Goal: Task Accomplishment & Management: Use online tool/utility

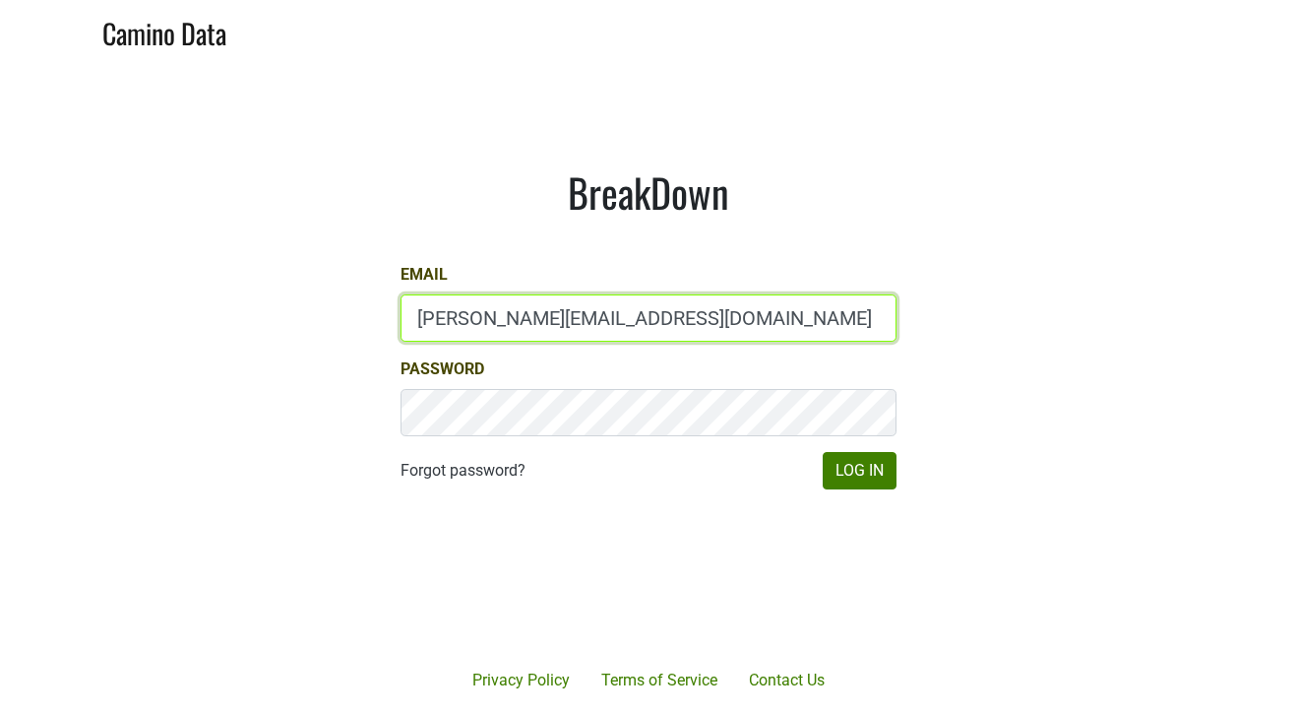
type input "[PERSON_NAME][EMAIL_ADDRESS][DOMAIN_NAME]"
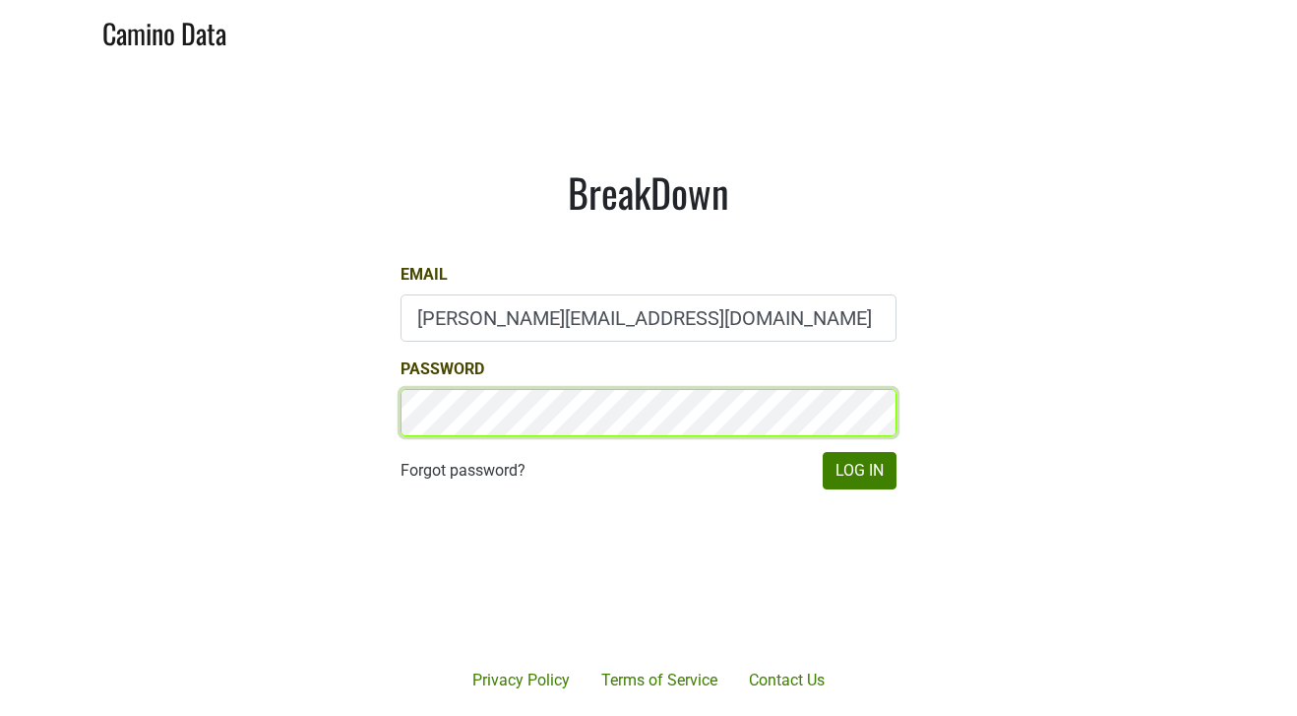
click at [859, 470] on button "Log In" at bounding box center [860, 470] width 74 height 37
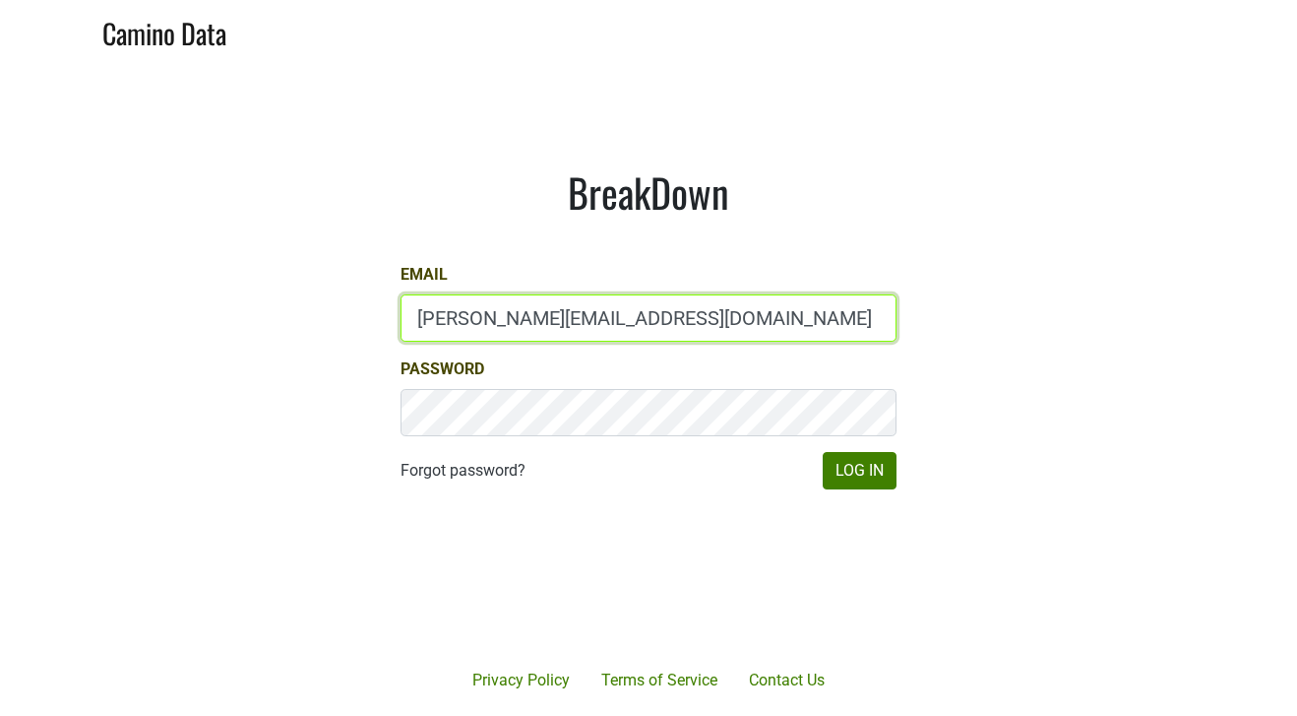
type input "[PERSON_NAME][EMAIL_ADDRESS][DOMAIN_NAME]"
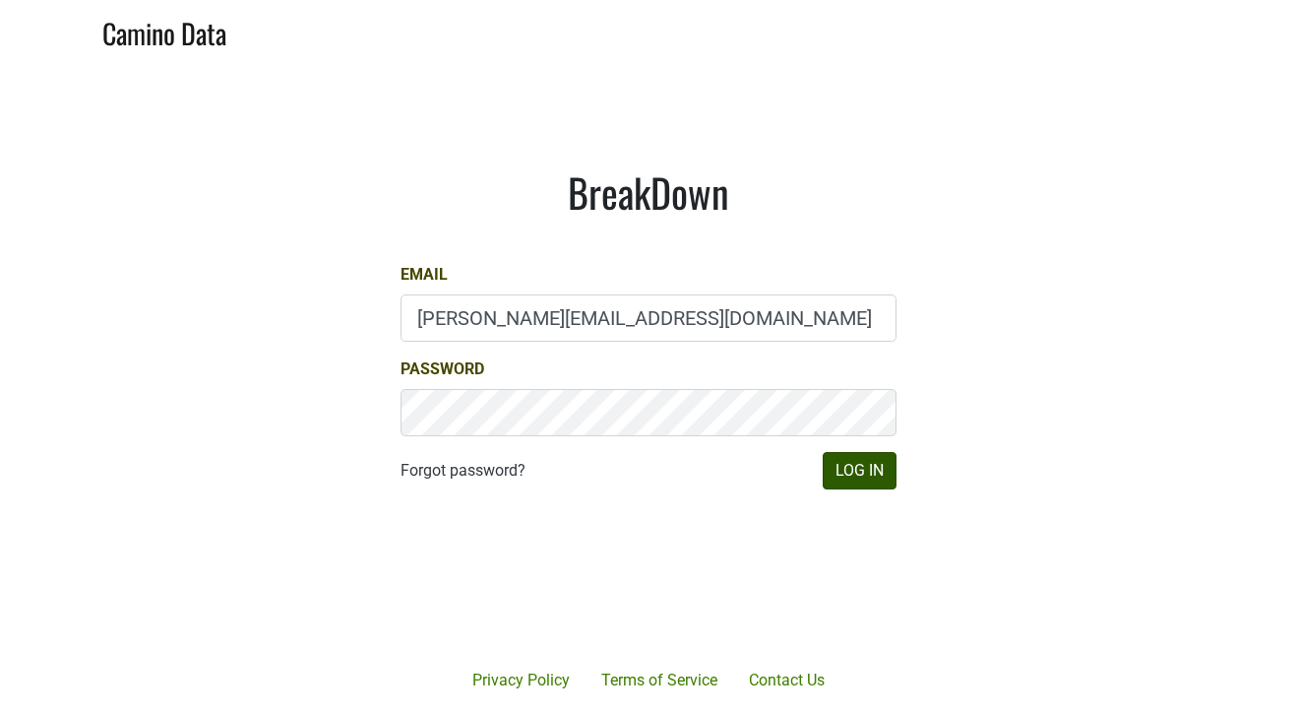
click at [872, 469] on button "Log In" at bounding box center [860, 470] width 74 height 37
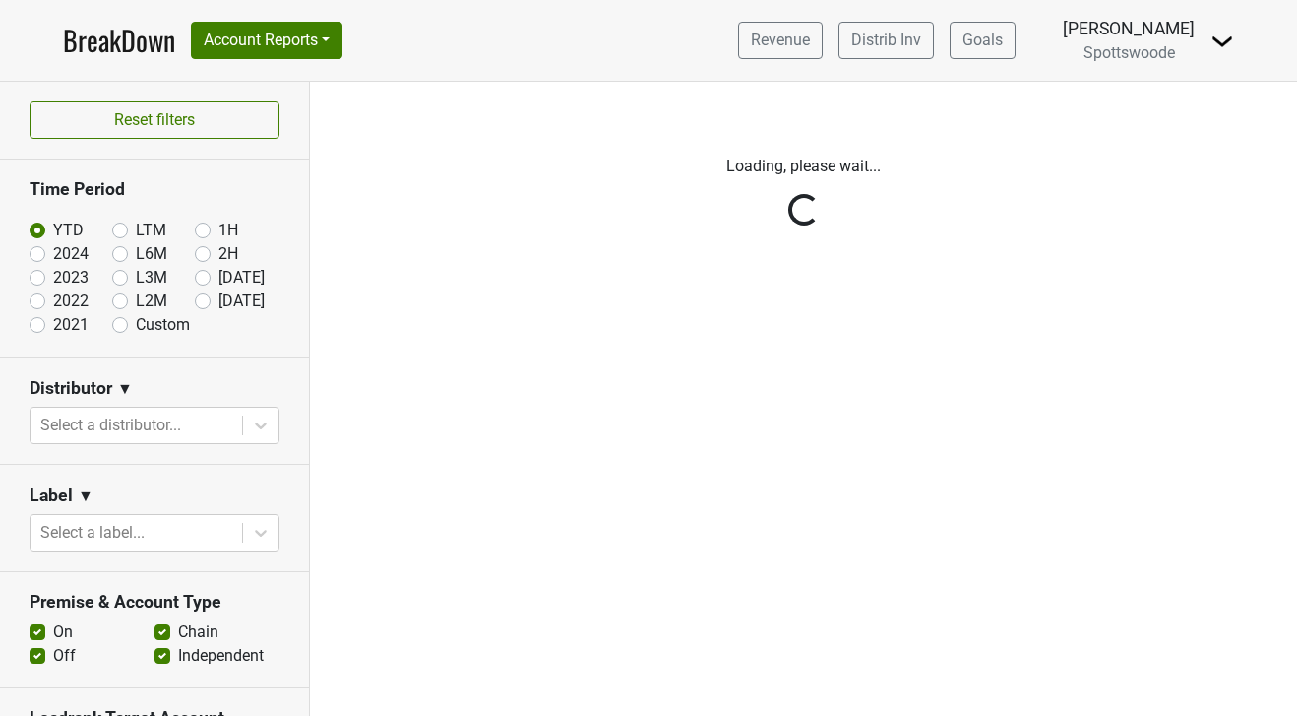
click at [262, 422] on div "Reset filters Time Period YTD LTM 1H 2024 L6M 2H 2023 L3M Jul '25 2022 L2M Aug …" at bounding box center [155, 399] width 310 height 634
click at [236, 425] on div "Reset filters Time Period YTD LTM 1H 2024 L6M 2H 2023 L3M Jul '25 2022 L2M Aug …" at bounding box center [155, 399] width 310 height 634
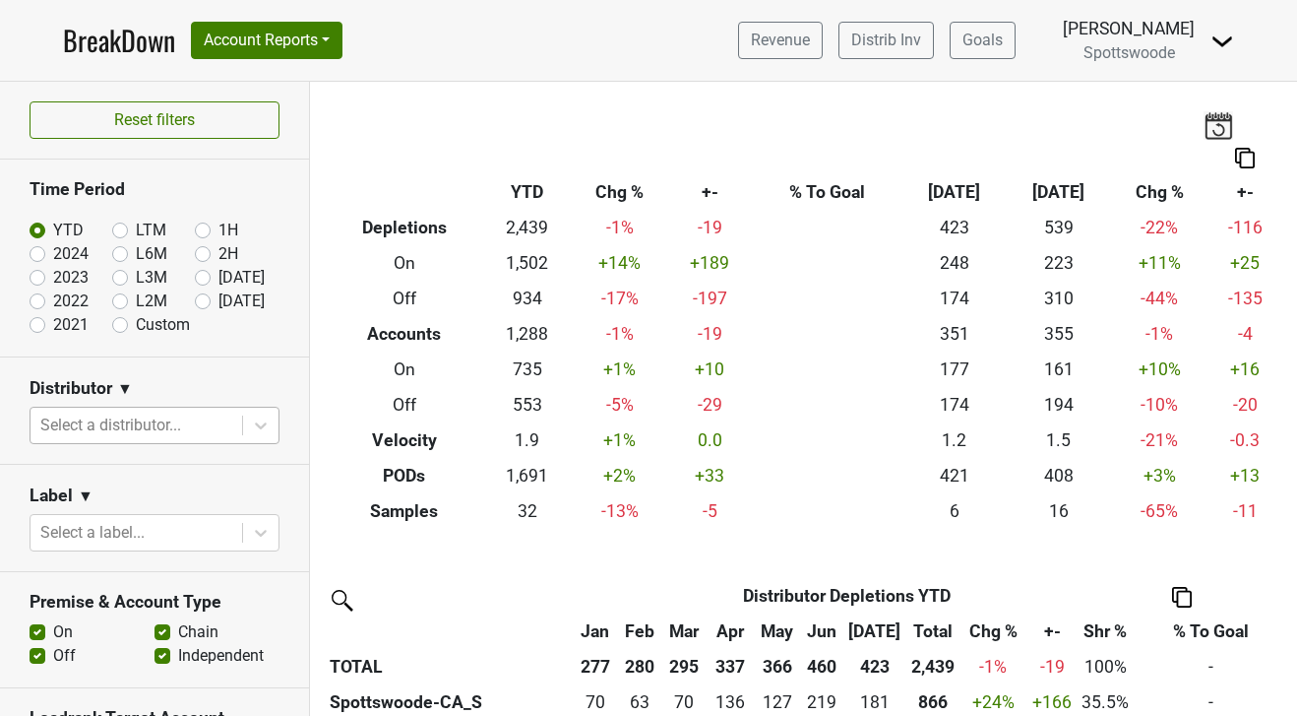
click at [208, 422] on div at bounding box center [136, 425] width 192 height 28
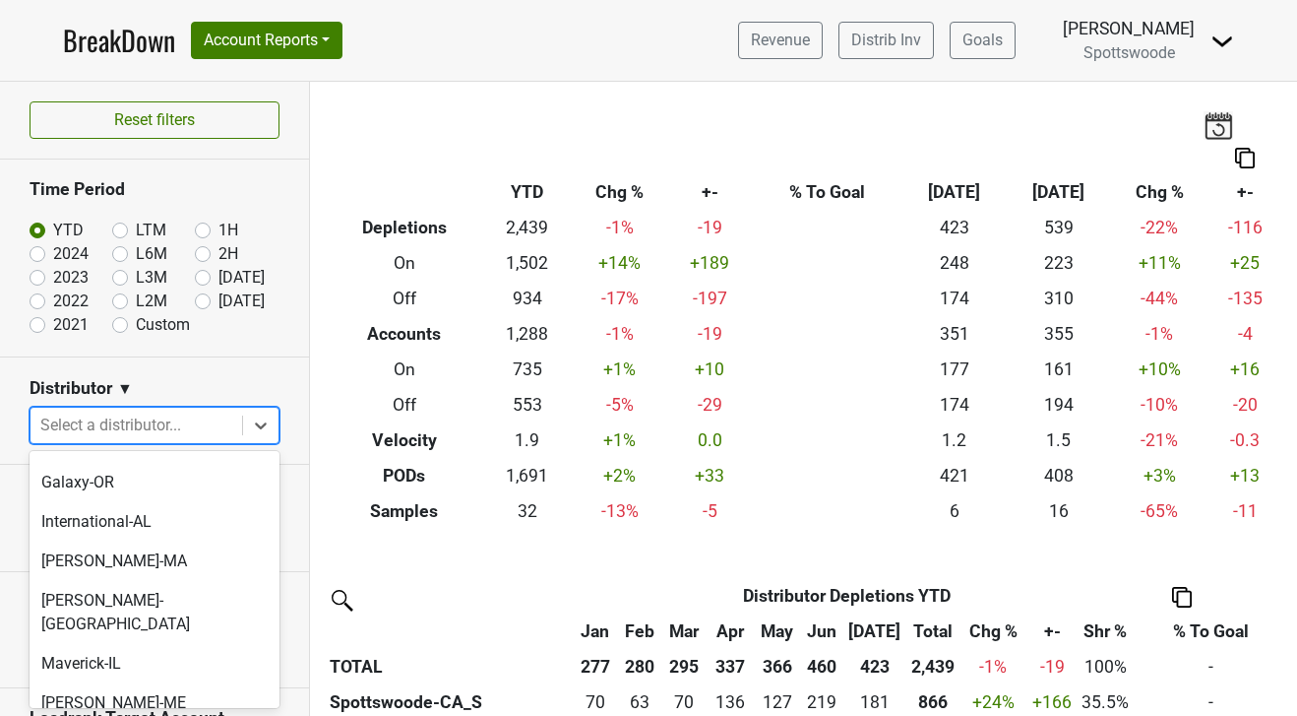
scroll to position [384, 0]
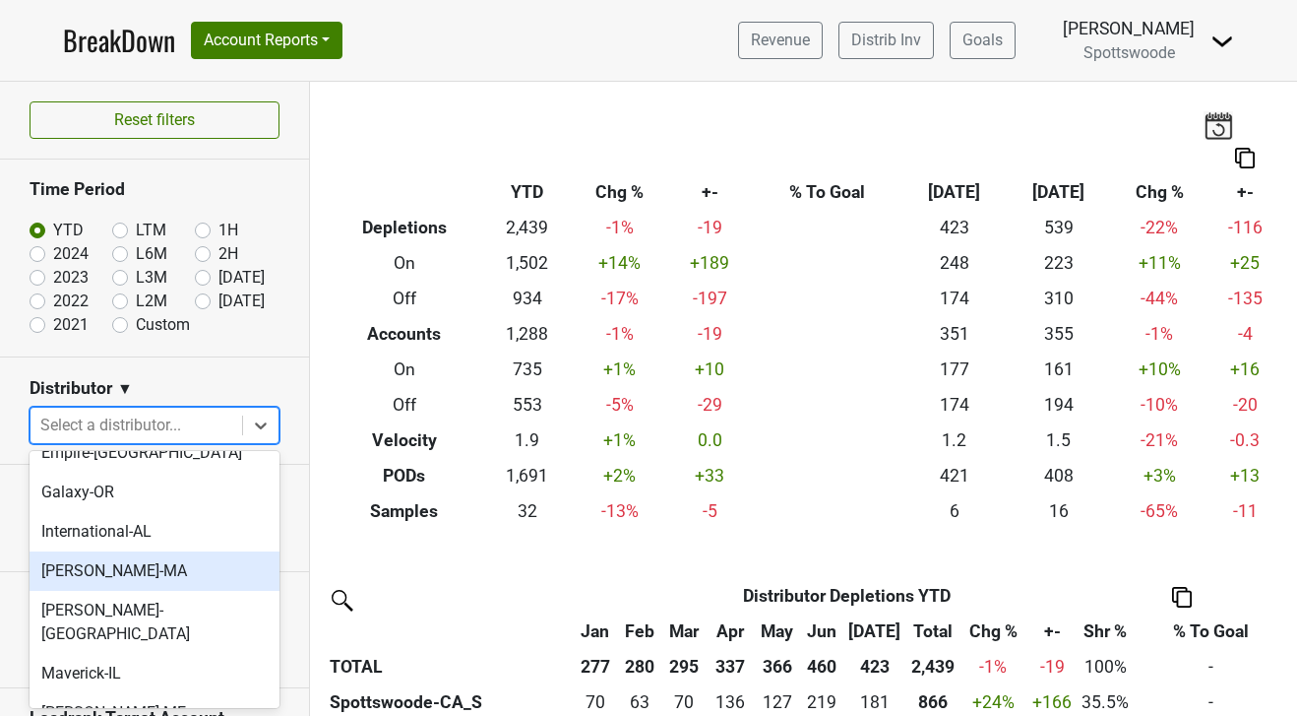
click at [171, 551] on div "Martignetti-MA" at bounding box center [155, 570] width 250 height 39
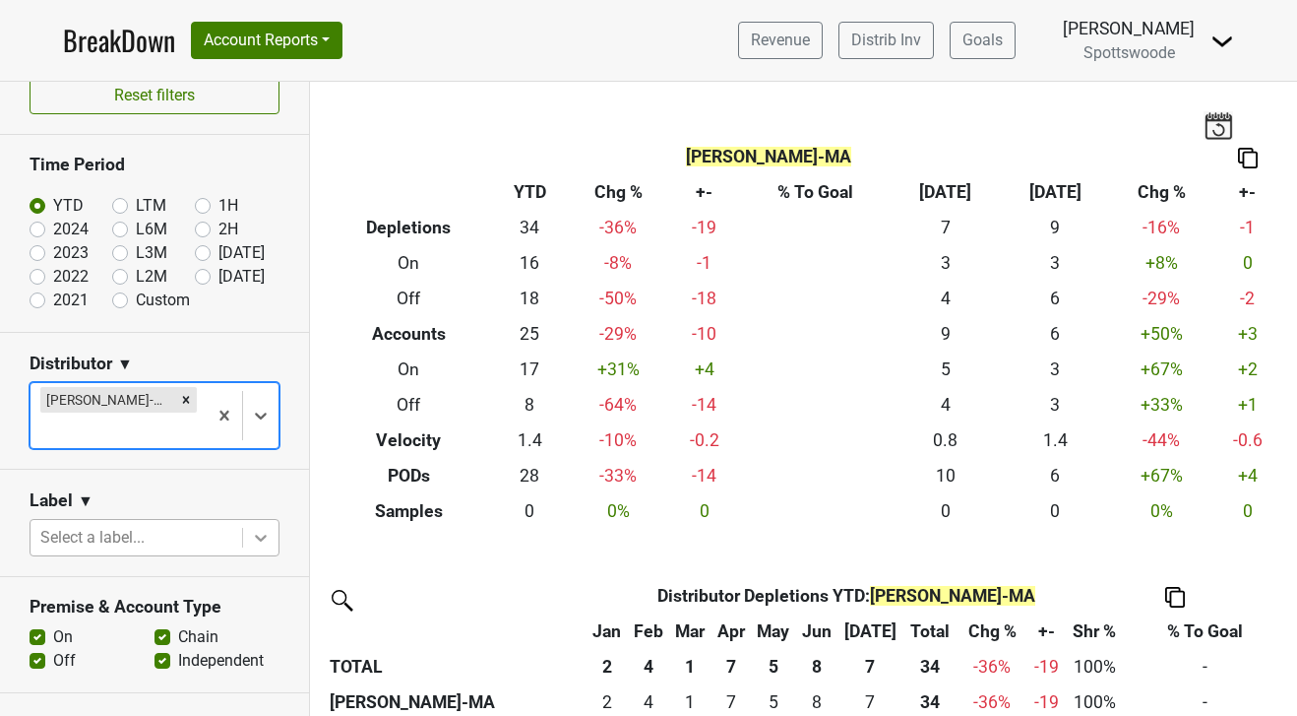
scroll to position [41, 0]
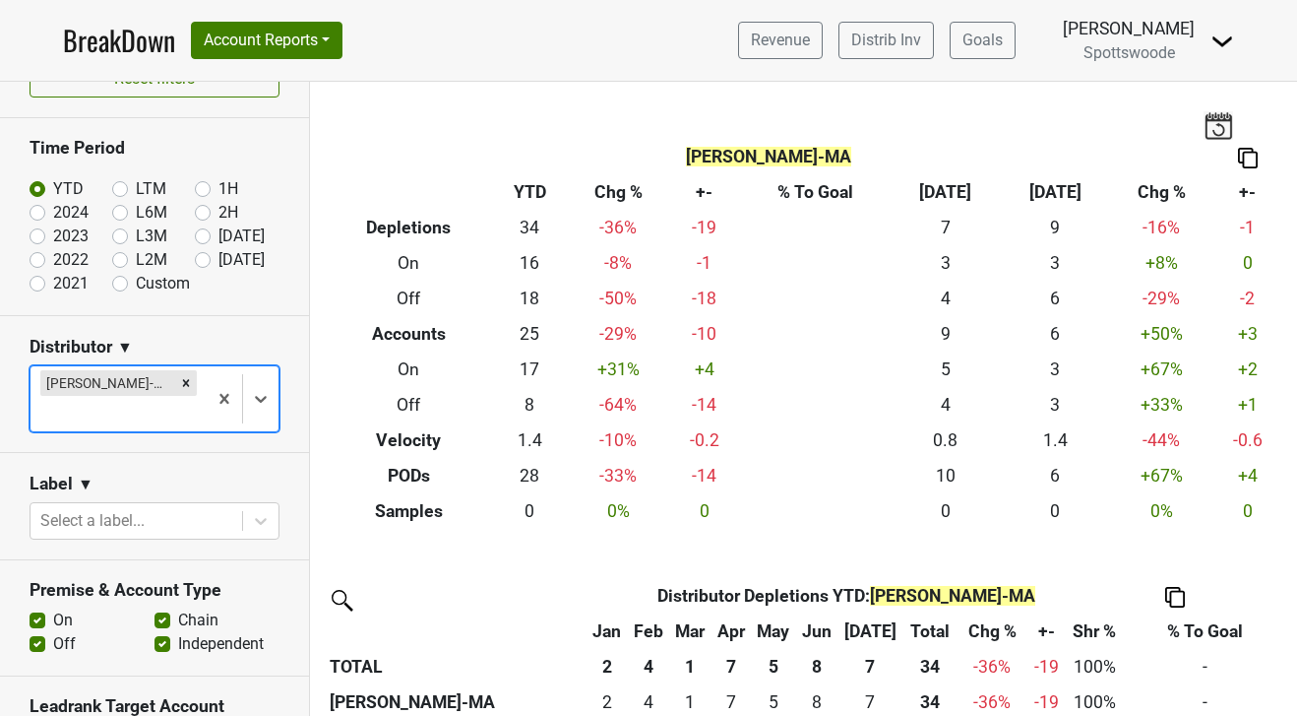
click at [178, 608] on label "Chain" at bounding box center [198, 620] width 40 height 24
click at [162, 608] on input "Chain" at bounding box center [163, 618] width 16 height 20
checkbox input "false"
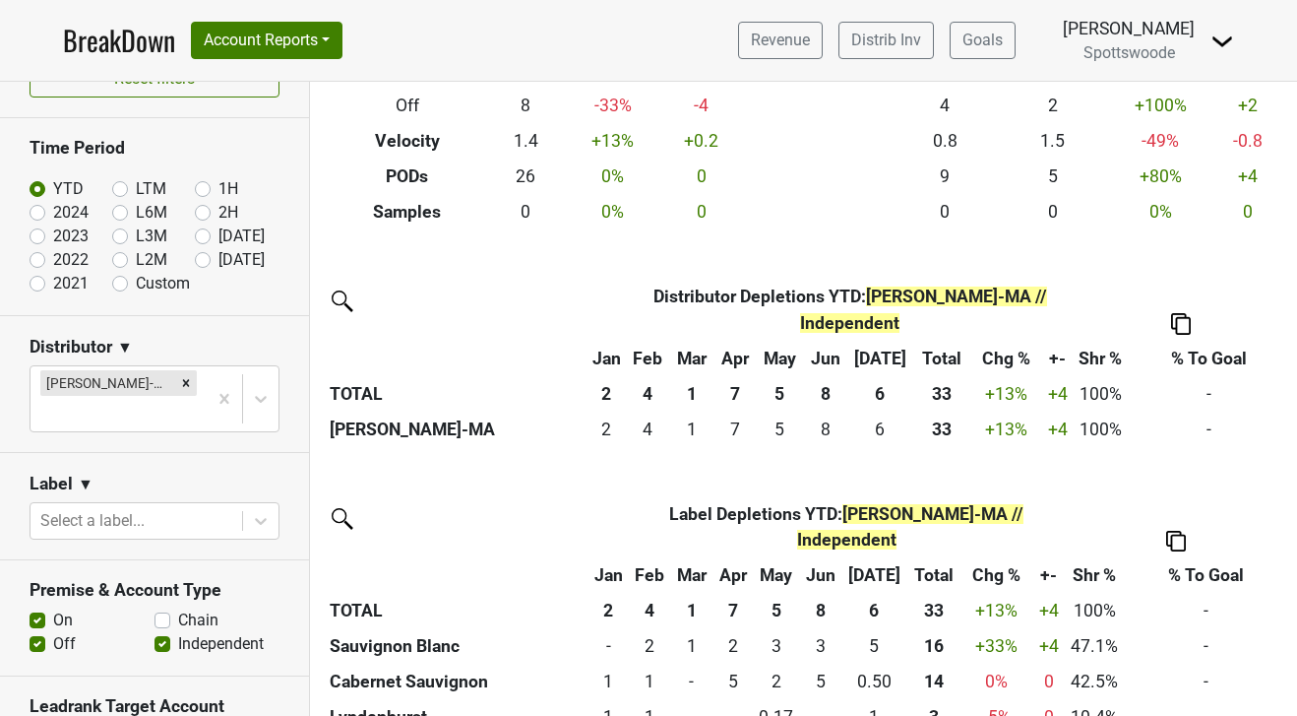
scroll to position [0, 0]
click at [331, 36] on button "Account Reports" at bounding box center [267, 40] width 152 height 37
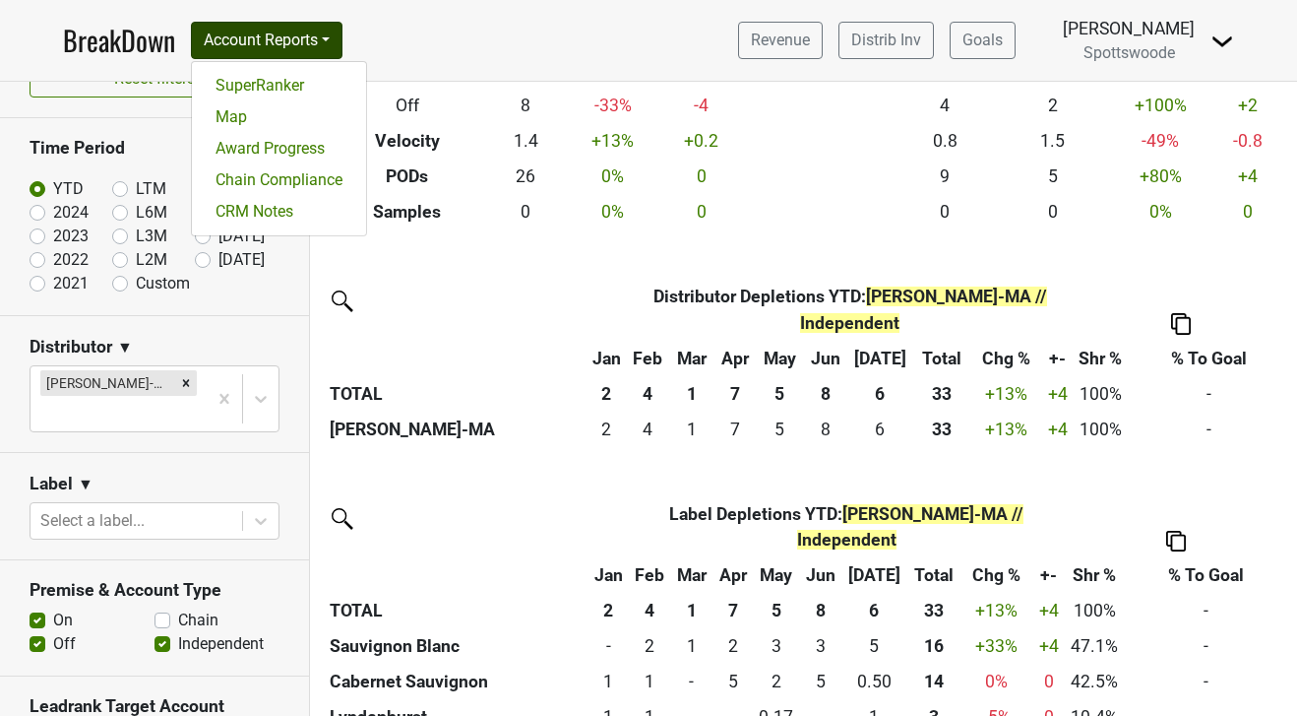
click at [430, 52] on nav "BreakDown Account Reports SuperRanker Map Award Progress Chain Compliance CRM N…" at bounding box center [648, 40] width 1203 height 81
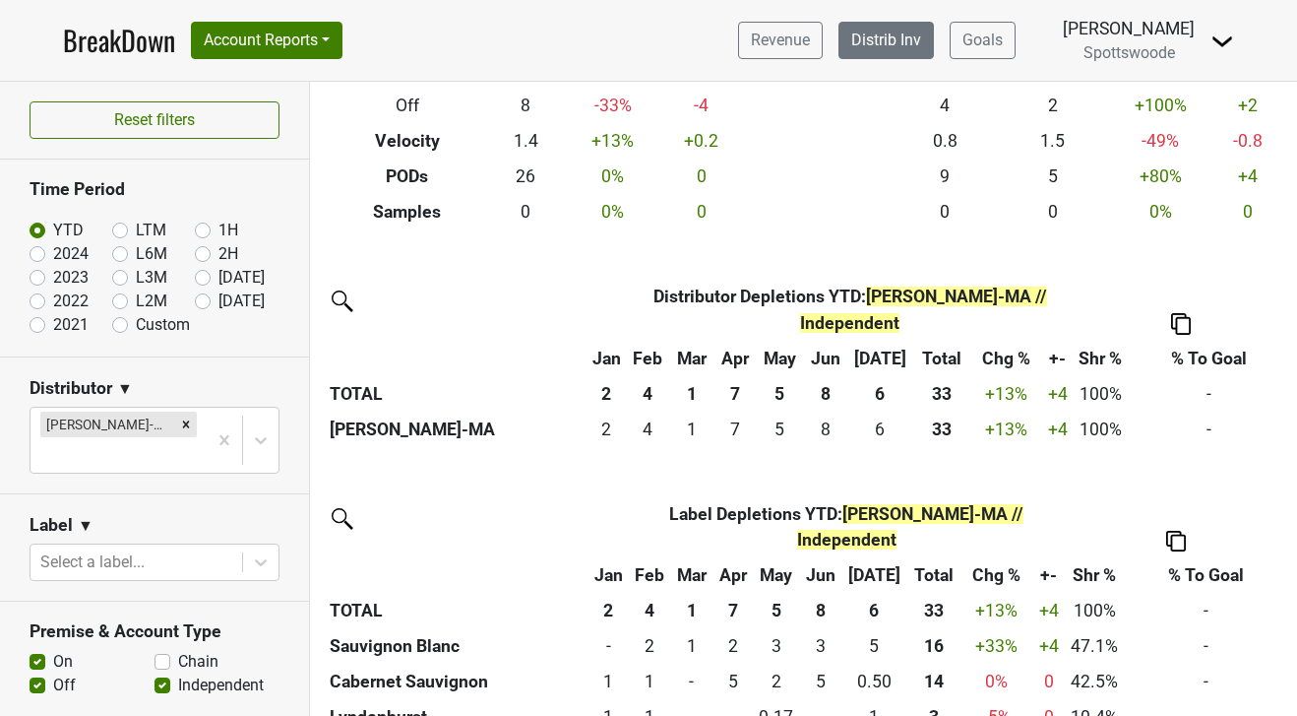
click at [907, 24] on link "Distrib Inv" at bounding box center [886, 40] width 95 height 37
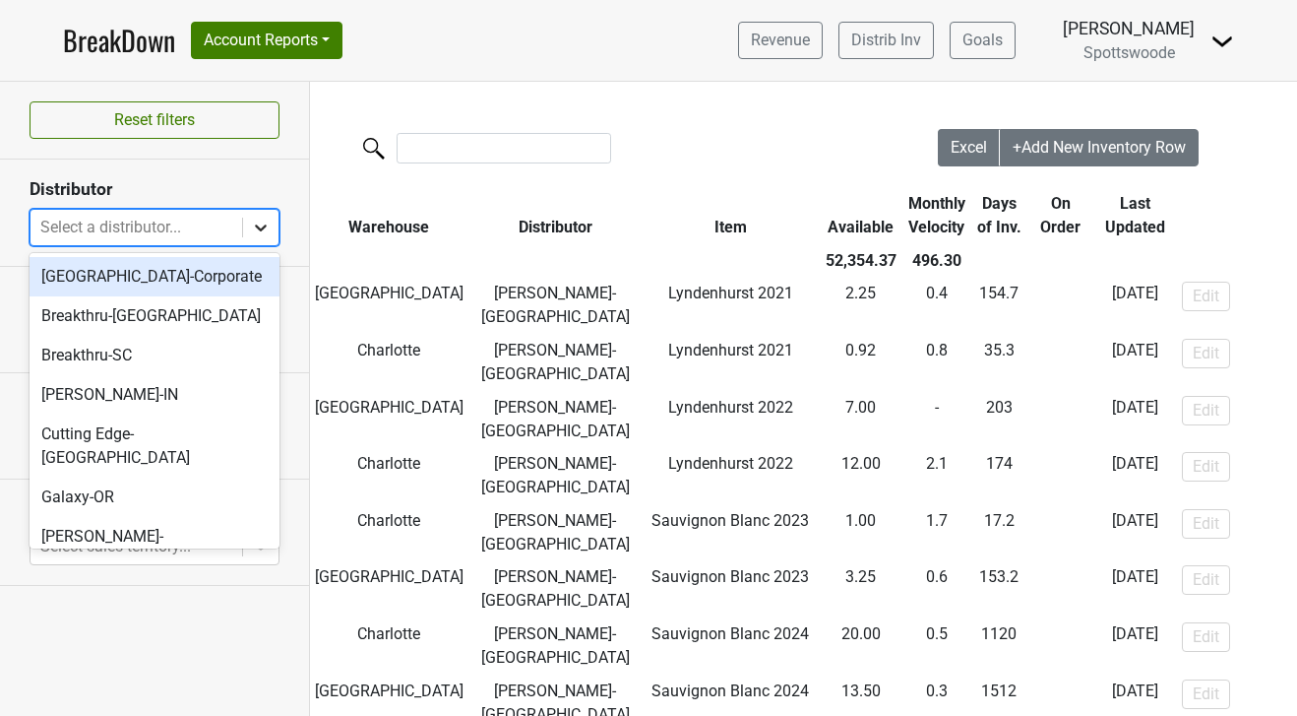
click at [250, 227] on div at bounding box center [260, 227] width 35 height 35
click at [918, 44] on link "Distrib Inv" at bounding box center [886, 40] width 95 height 37
click at [253, 228] on icon at bounding box center [261, 228] width 20 height 20
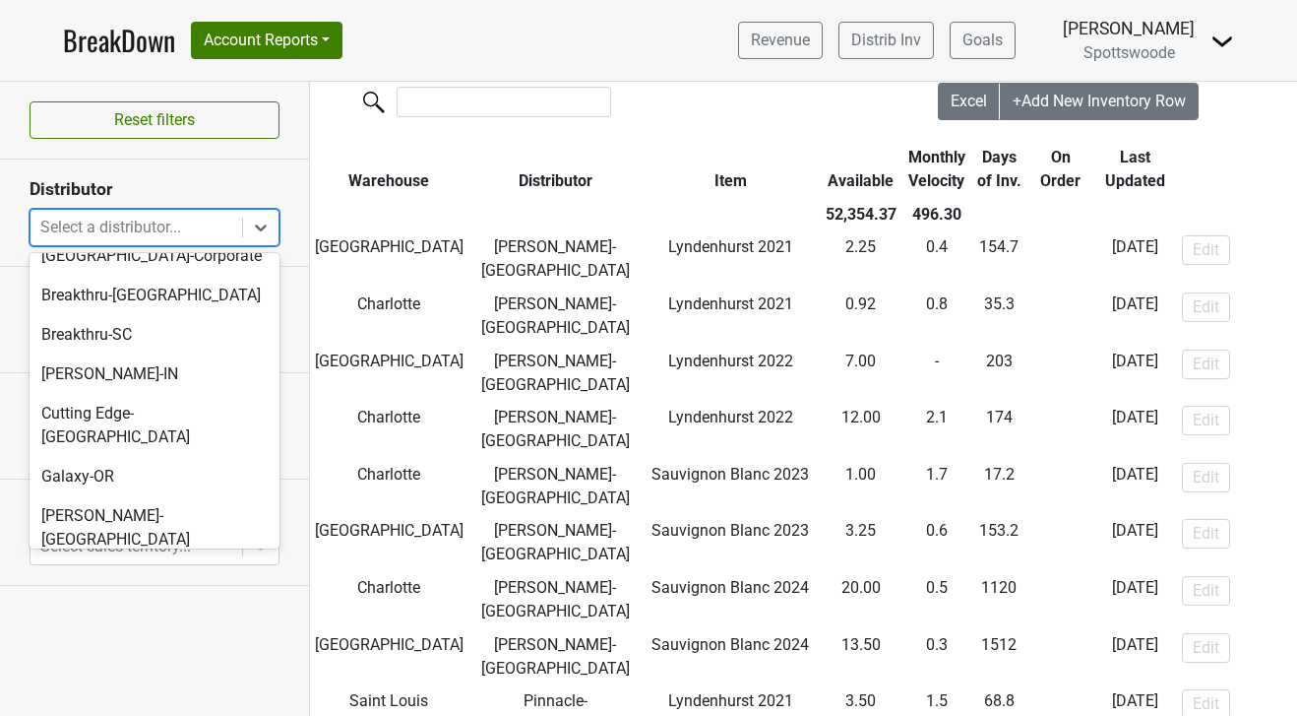
scroll to position [6, 0]
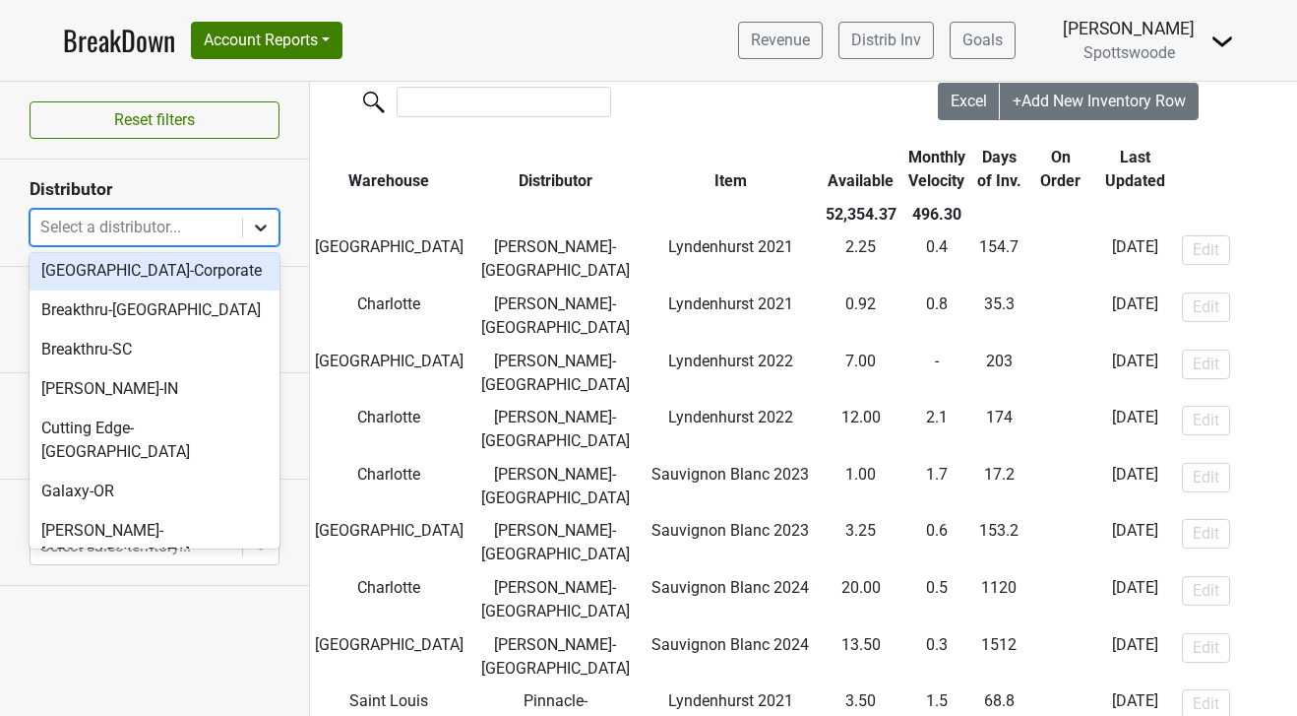
click at [262, 226] on icon at bounding box center [261, 228] width 20 height 20
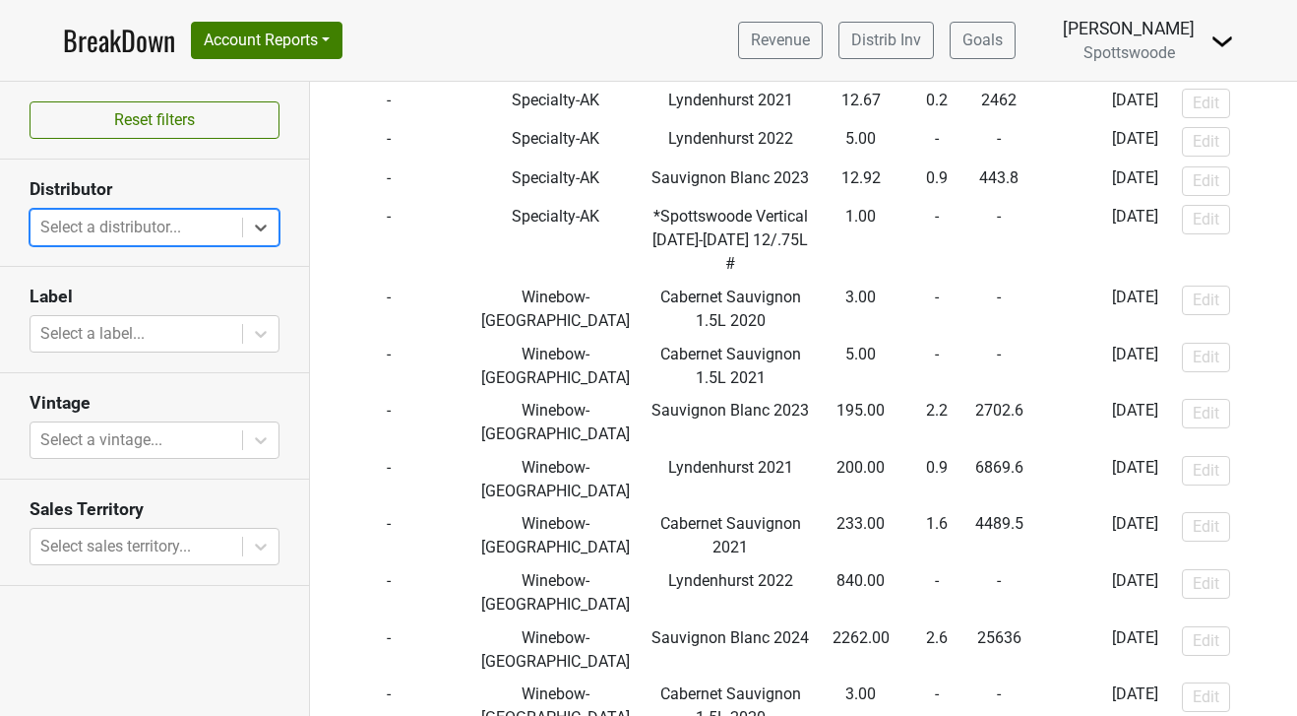
scroll to position [7485, 0]
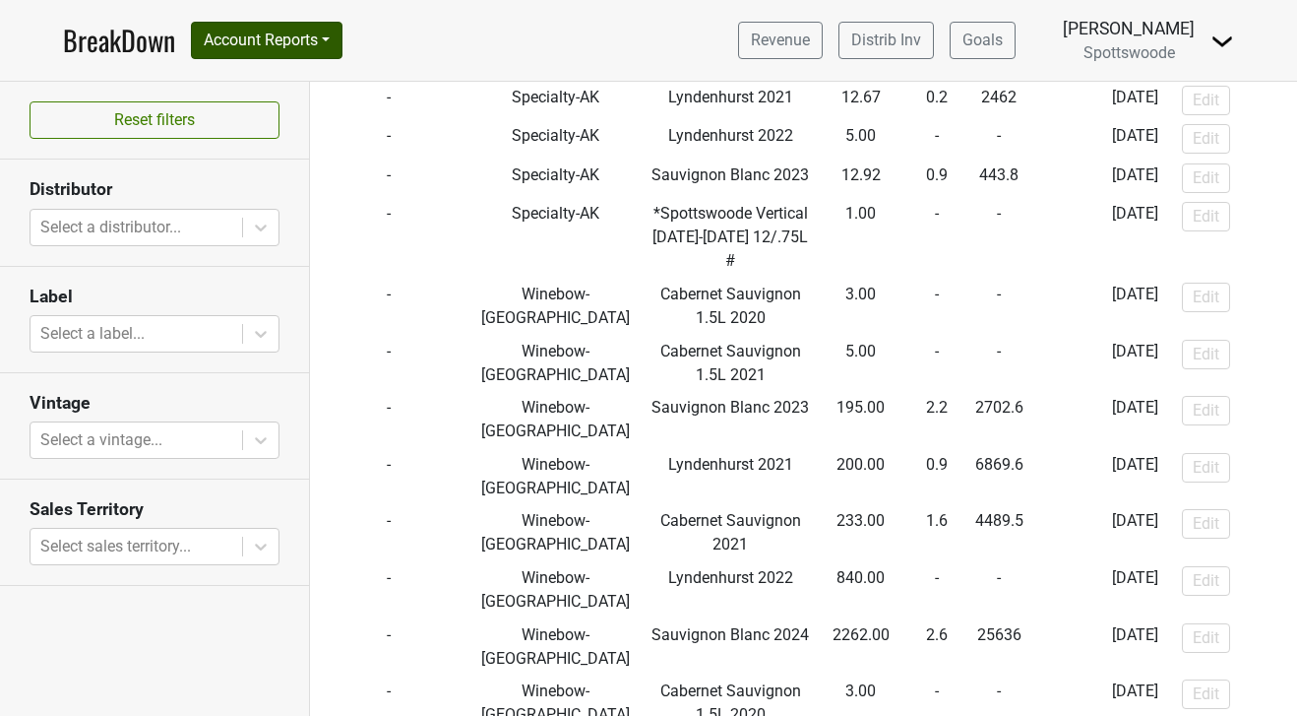
click at [338, 38] on button "Account Reports" at bounding box center [267, 40] width 152 height 37
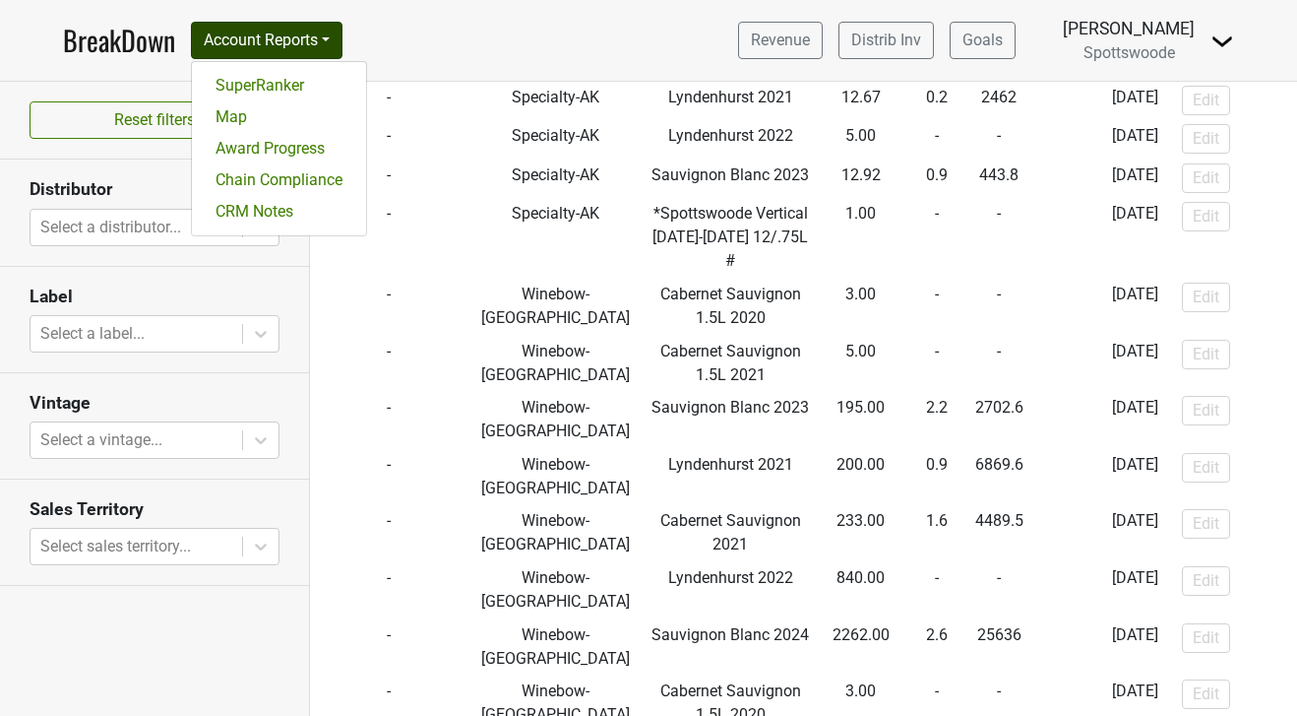
click at [508, 50] on nav "BreakDown Account Reports SuperRanker Map Award Progress Chain Compliance CRM N…" at bounding box center [648, 40] width 1203 height 81
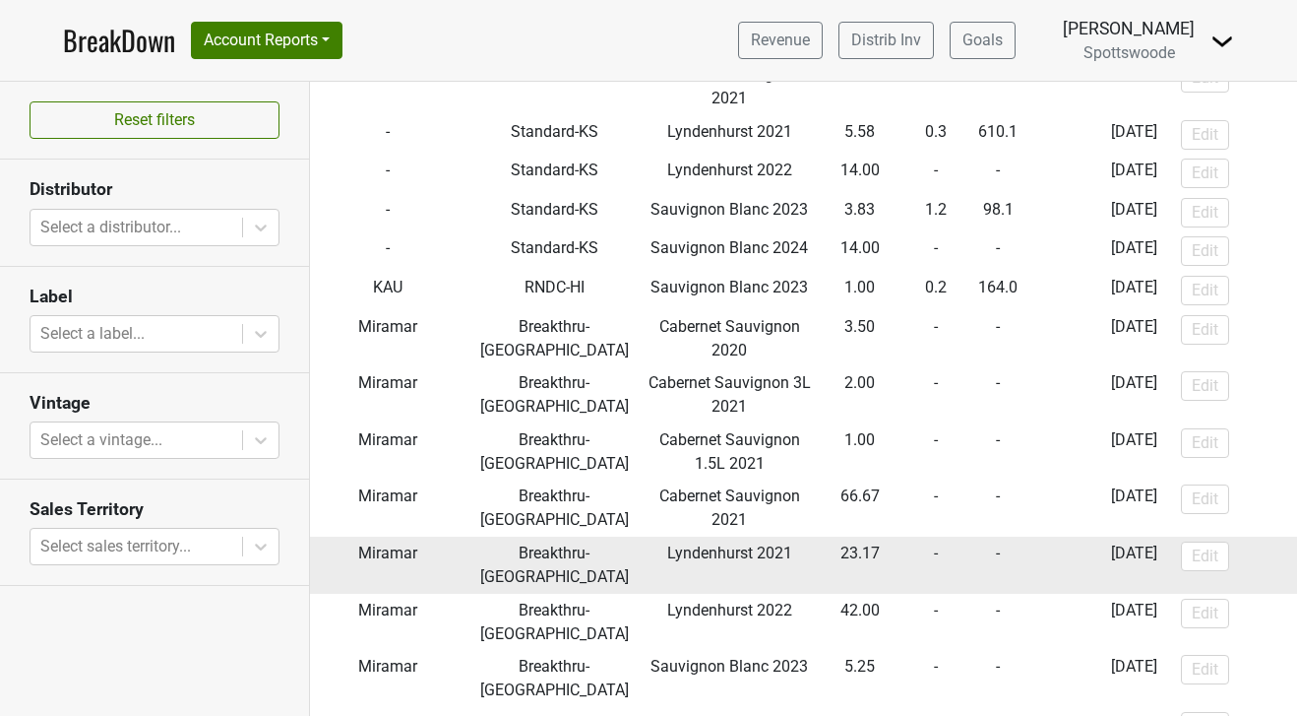
scroll to position [4394, 1]
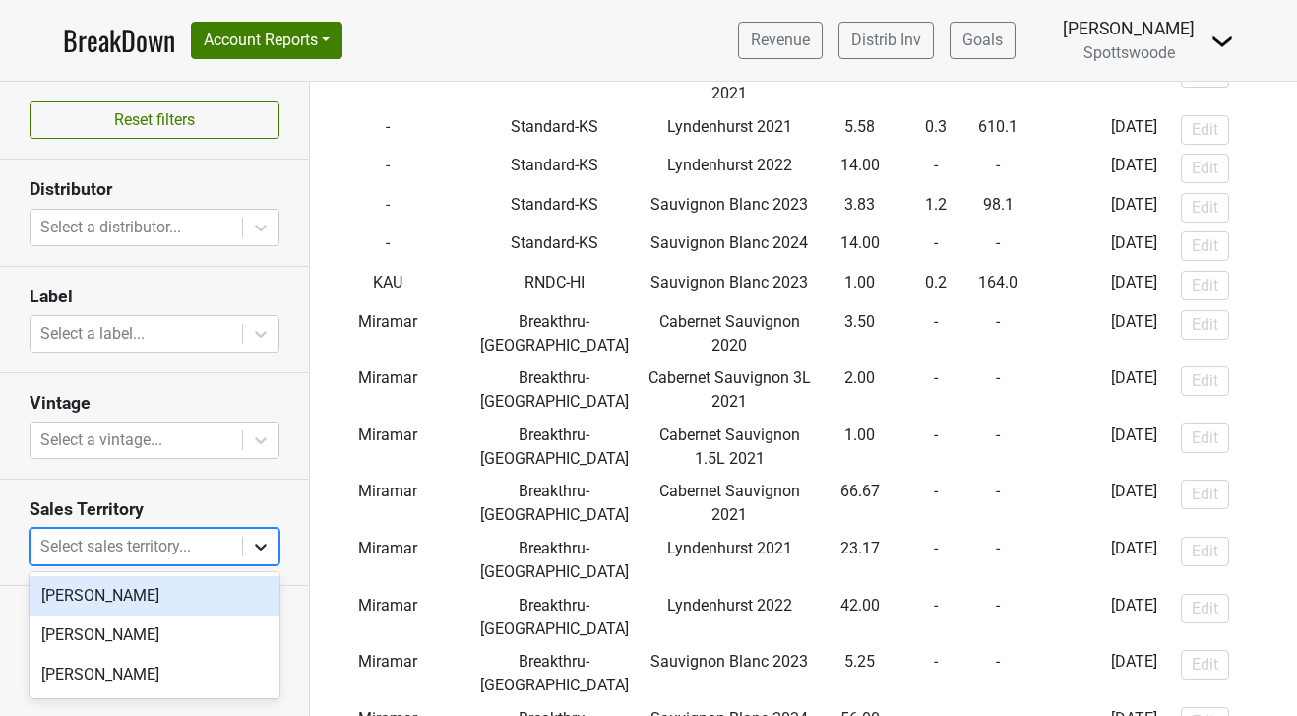
click at [262, 547] on icon at bounding box center [261, 546] width 12 height 7
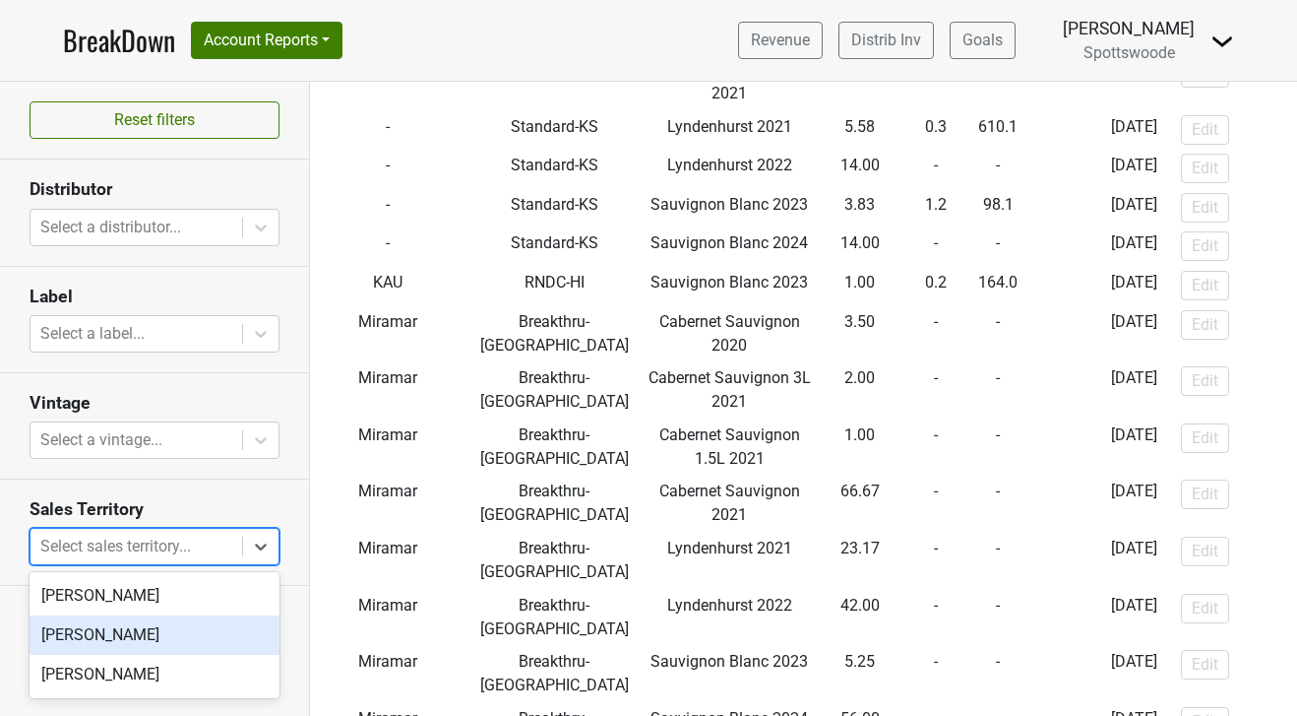
click at [200, 624] on div "Susan Citron" at bounding box center [155, 634] width 250 height 39
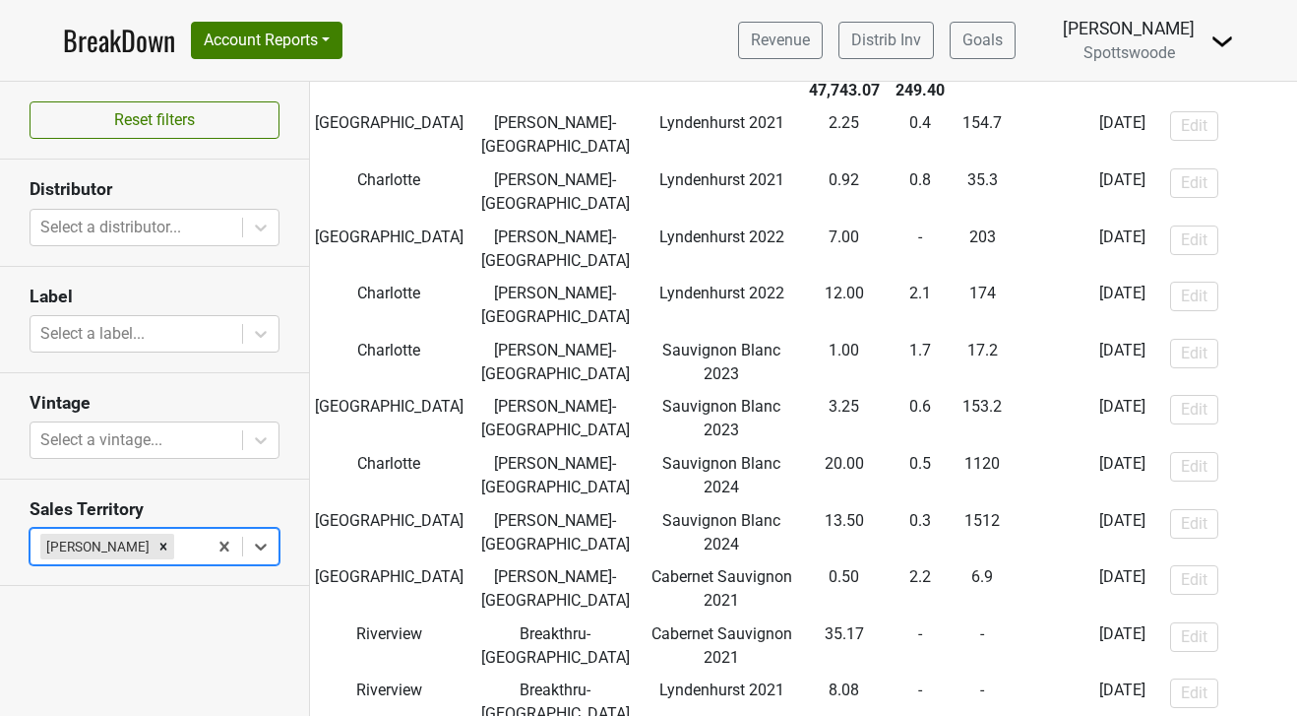
scroll to position [173, 0]
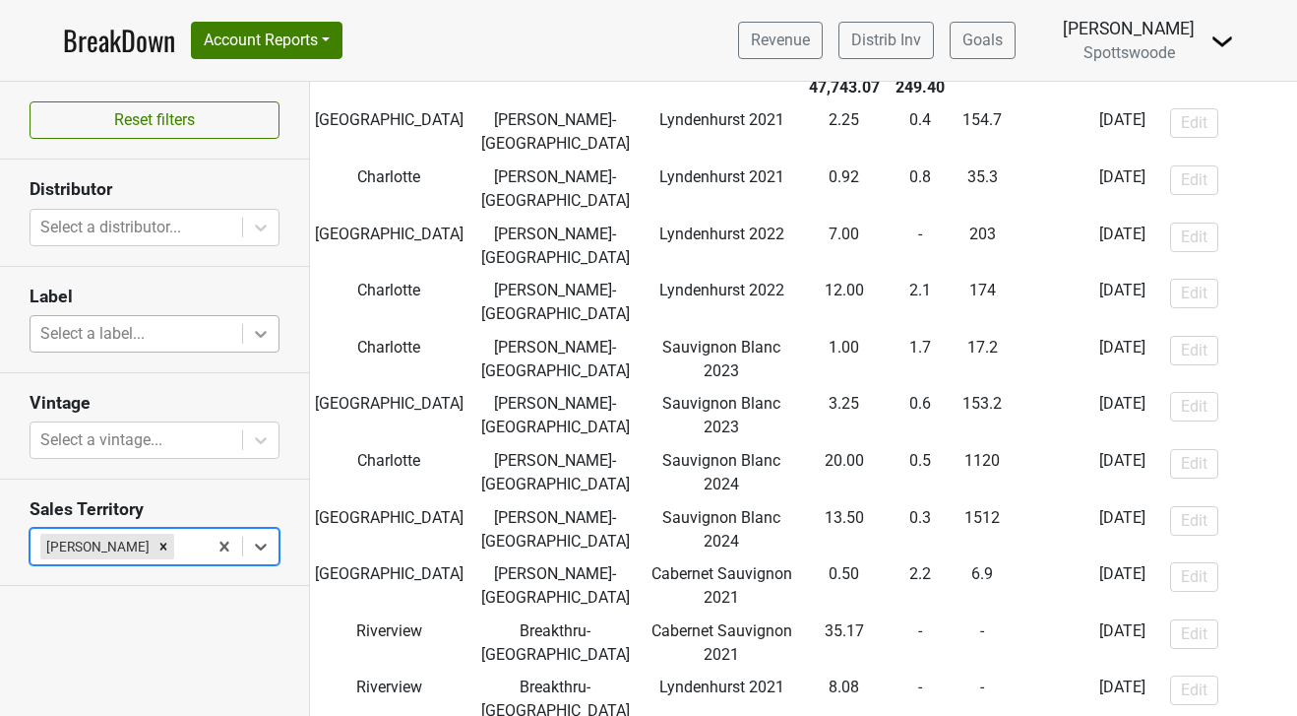
click at [261, 328] on icon at bounding box center [261, 334] width 20 height 20
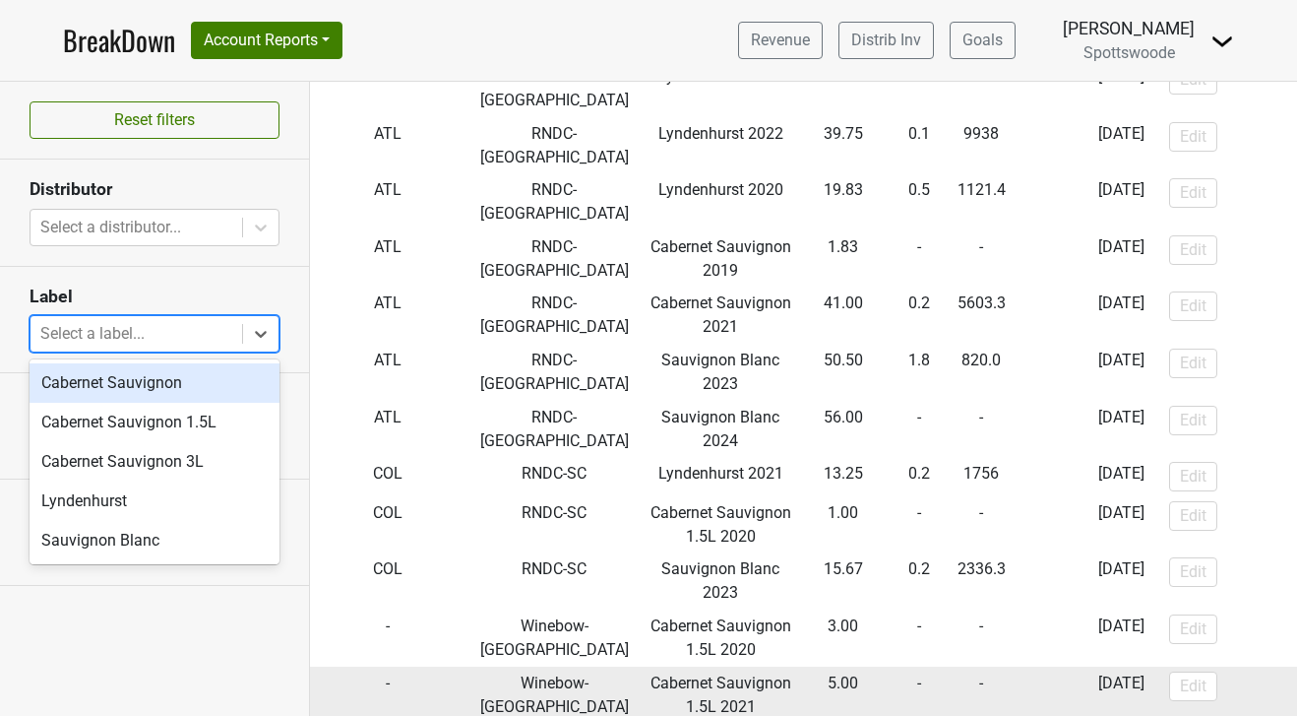
scroll to position [955, 1]
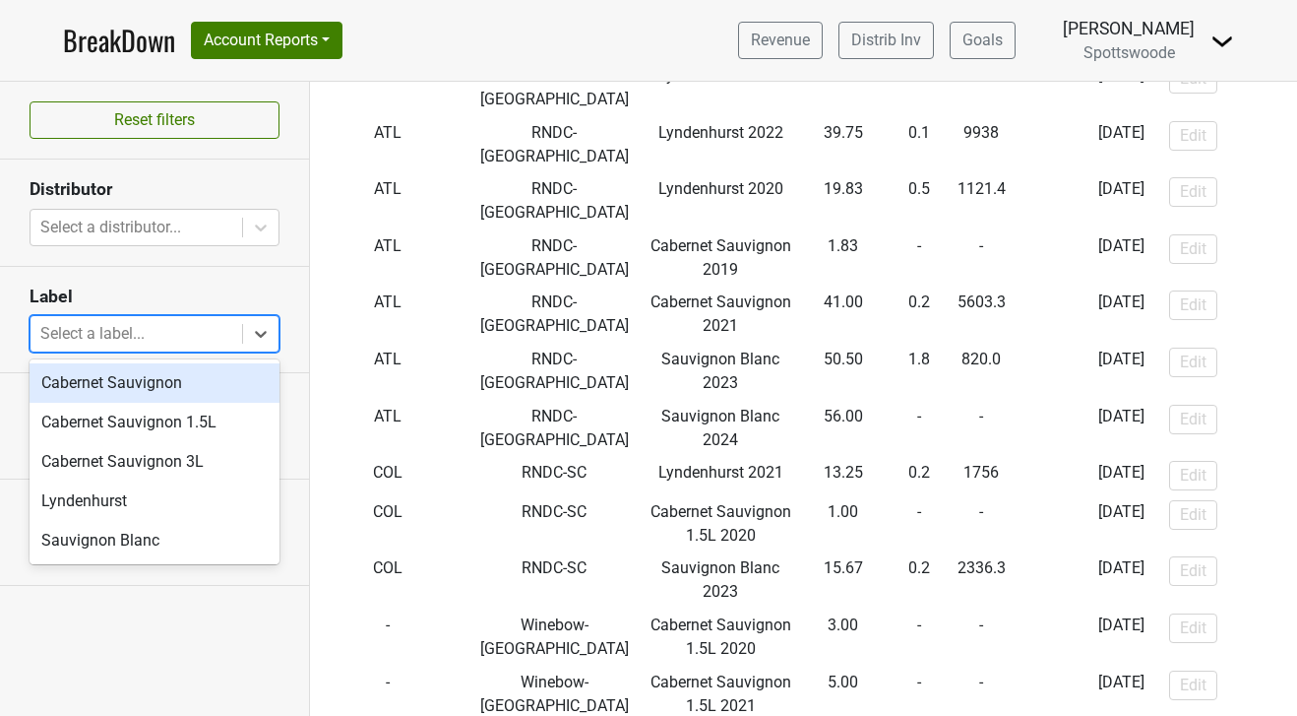
click at [1223, 42] on img at bounding box center [1223, 42] width 24 height 24
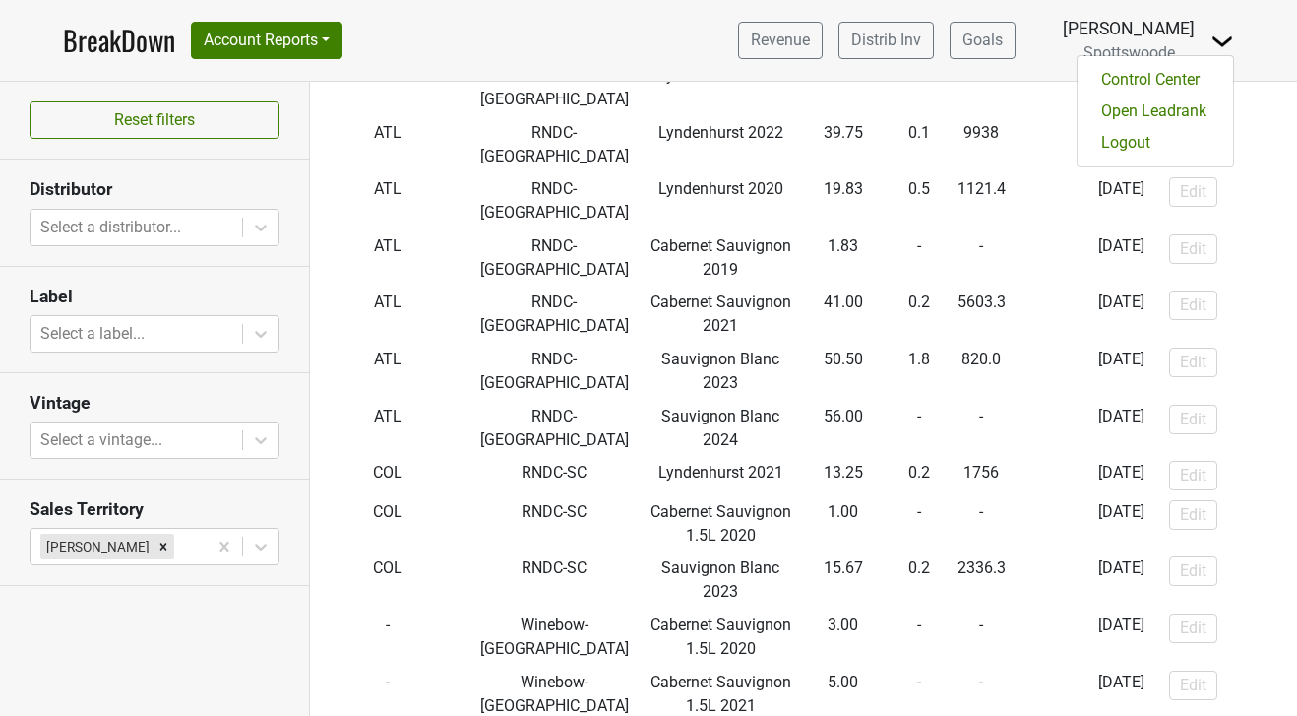
click at [525, 46] on nav "BreakDown Account Reports SuperRanker Map Award Progress Chain Compliance CRM N…" at bounding box center [648, 40] width 1203 height 81
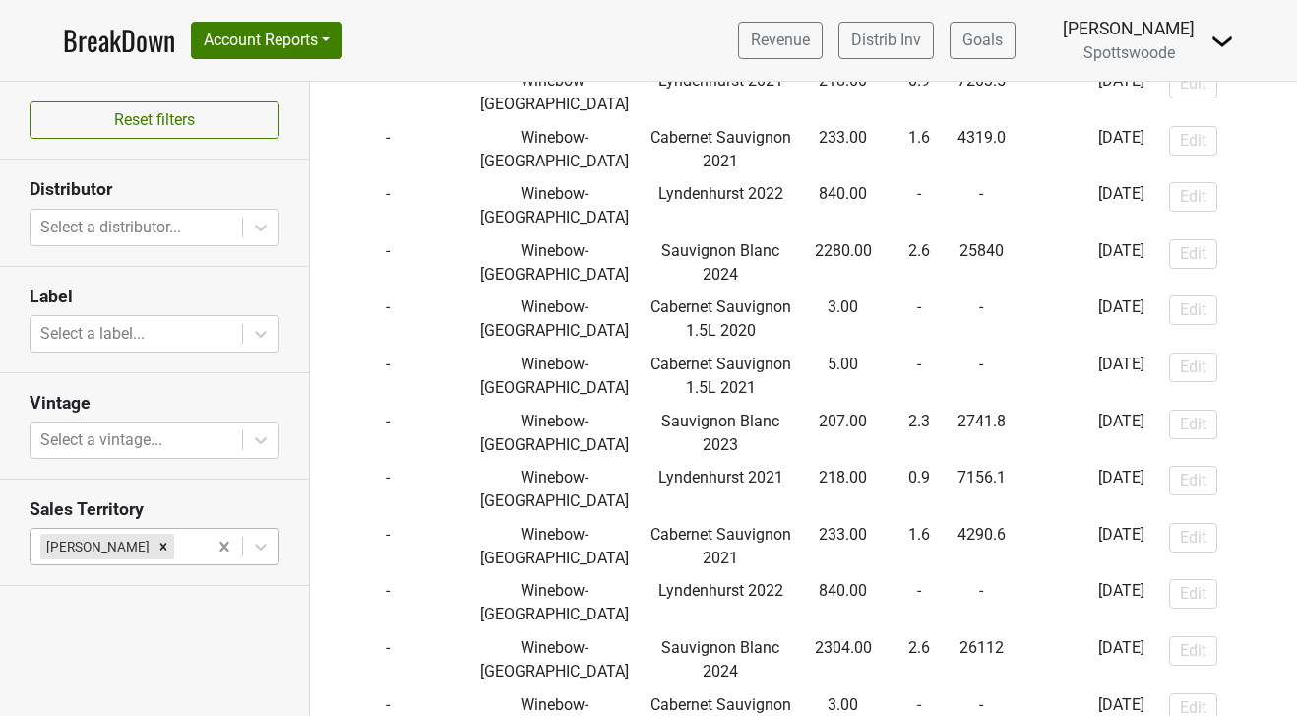
scroll to position [0, 0]
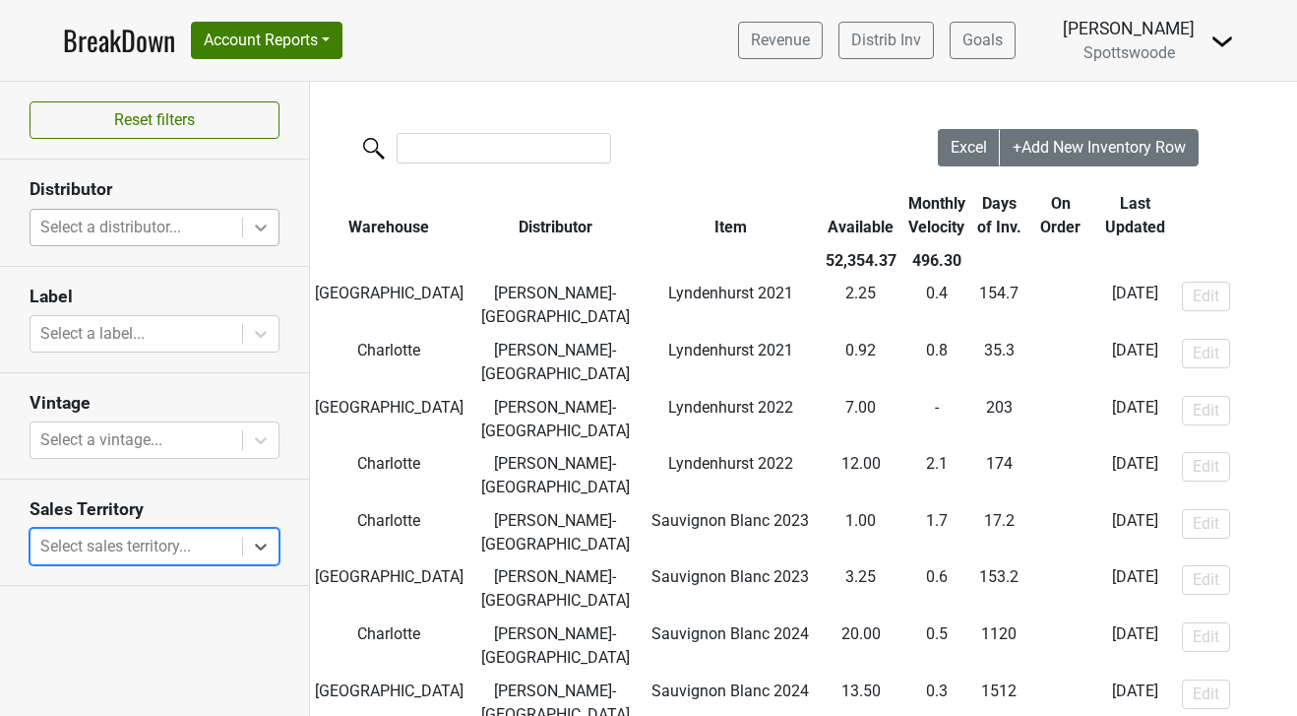
click at [256, 227] on icon at bounding box center [261, 228] width 20 height 20
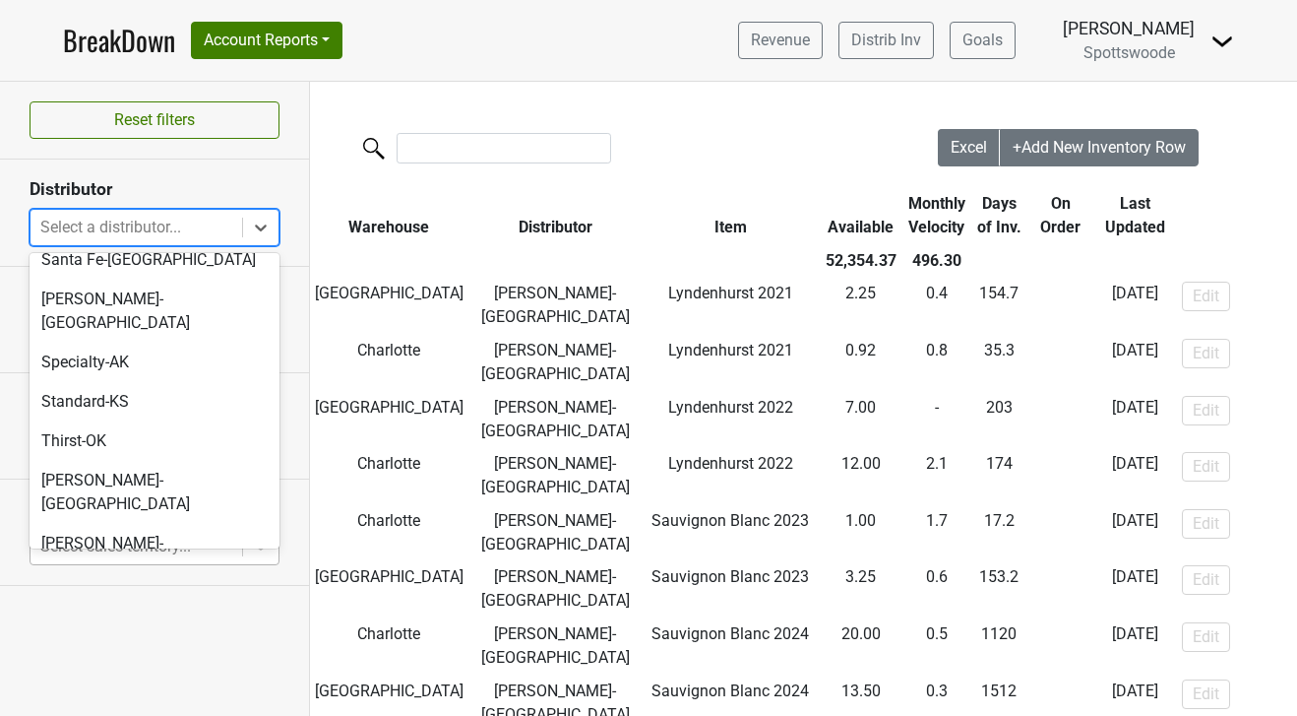
scroll to position [736, 0]
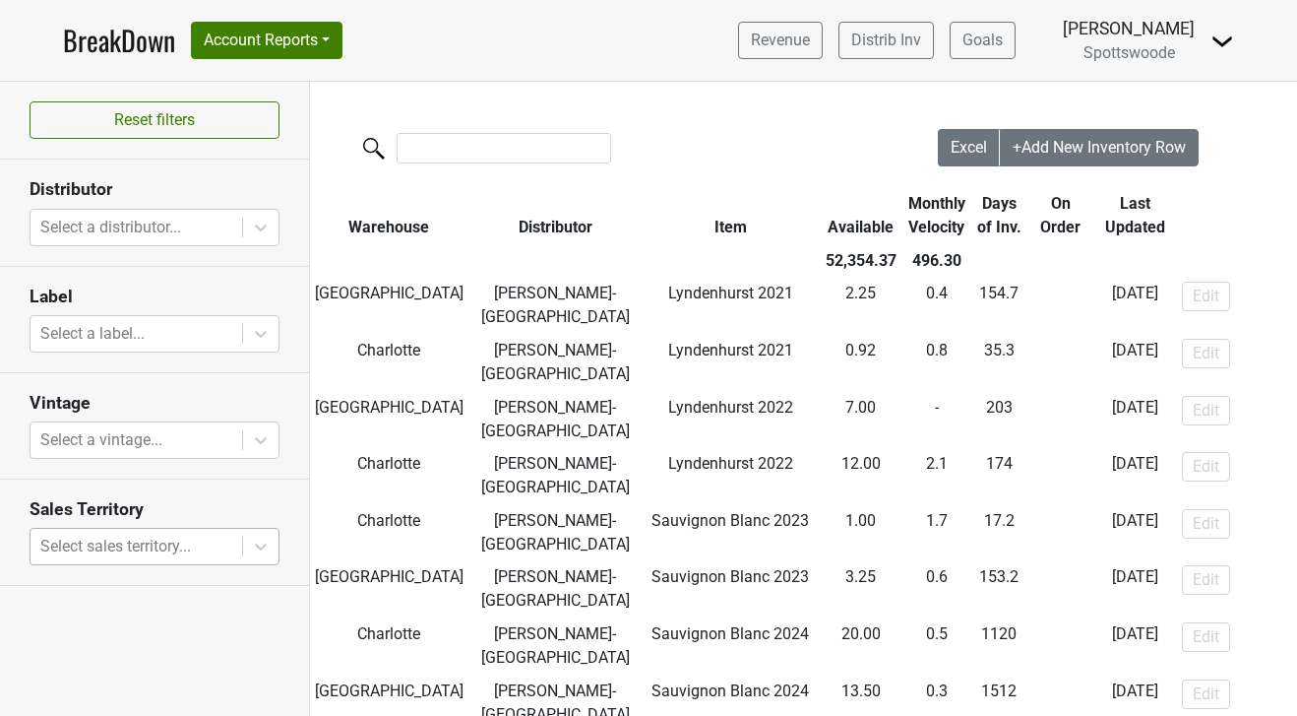
scroll to position [0, 0]
